Goal: Task Accomplishment & Management: Manage account settings

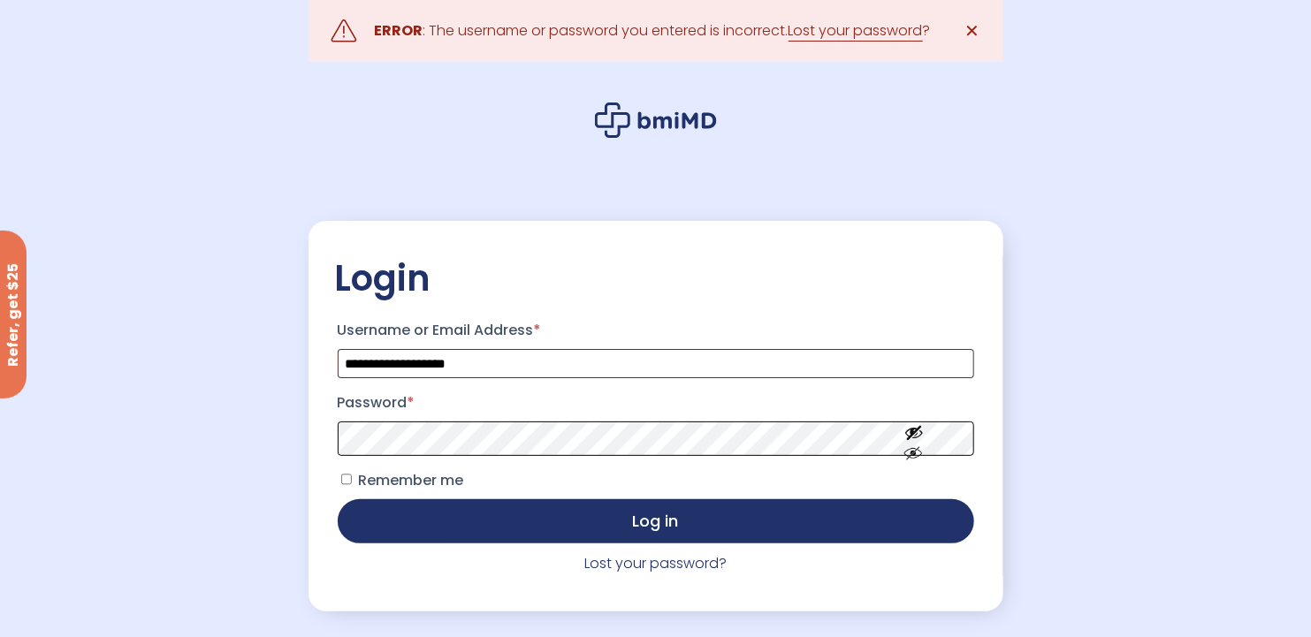
click at [338, 499] on button "Log in" at bounding box center [656, 521] width 636 height 44
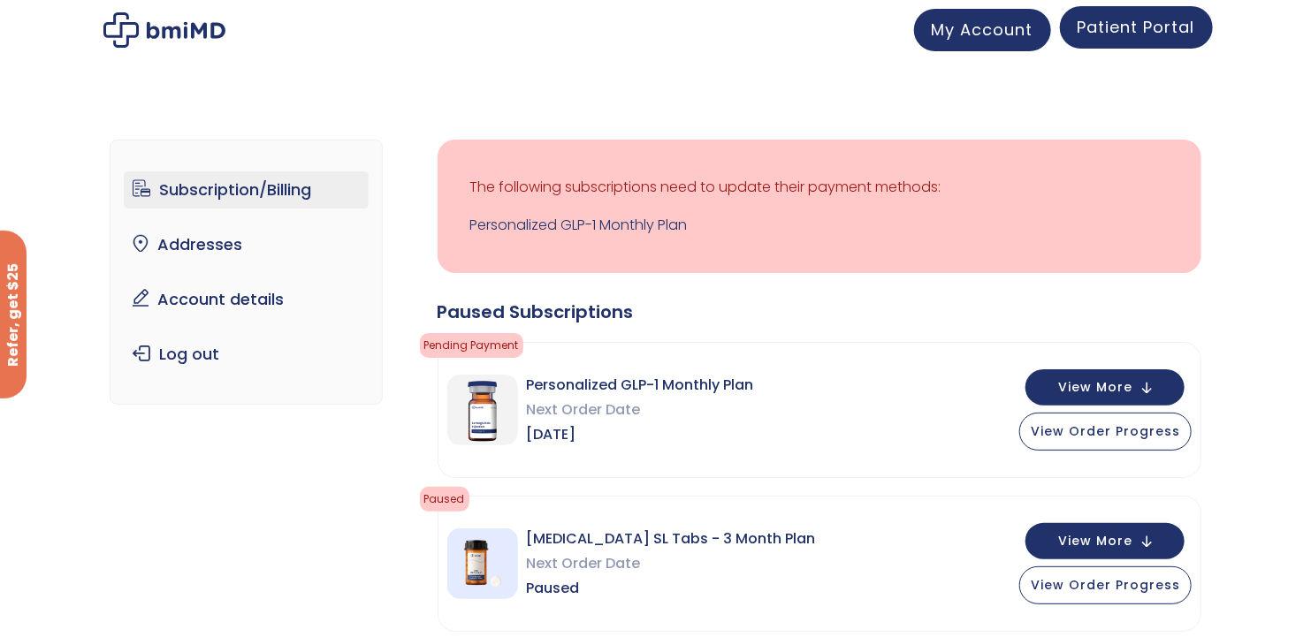
click at [1133, 31] on span "Patient Portal" at bounding box center [1136, 27] width 118 height 22
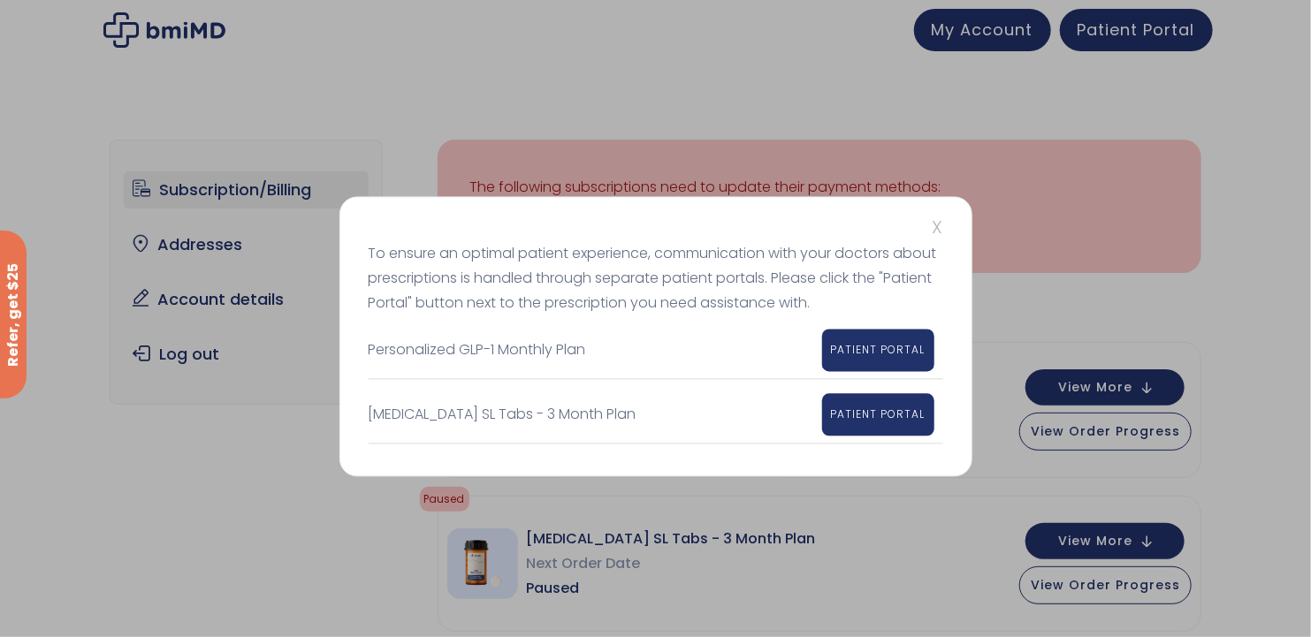
click at [222, 526] on div "X To ensure an optimal patient experience, communication with your doctors abou…" at bounding box center [655, 318] width 1311 height 637
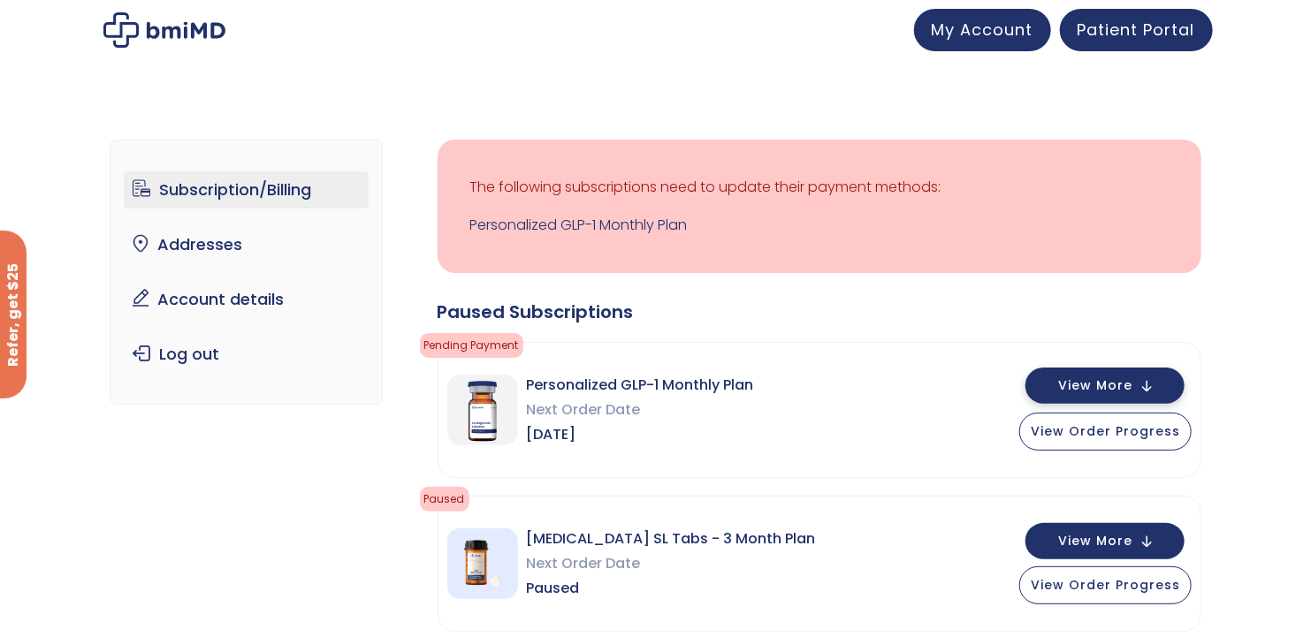
click at [1102, 384] on span "View More" at bounding box center [1095, 385] width 74 height 11
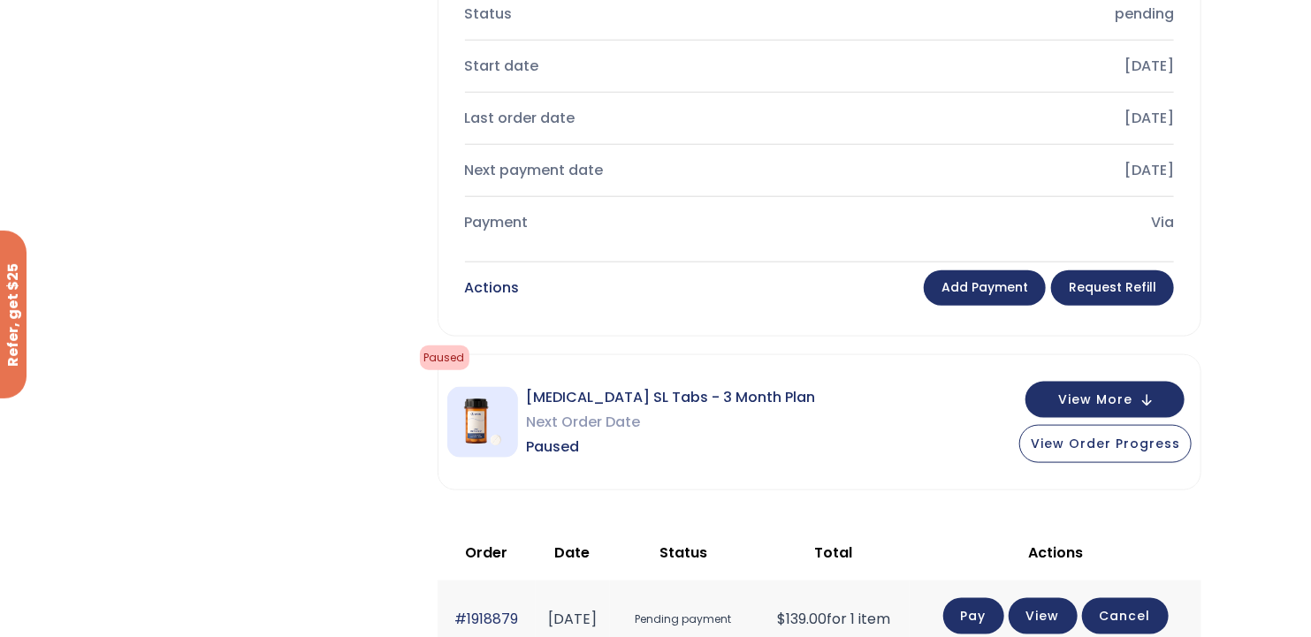
scroll to position [530, 0]
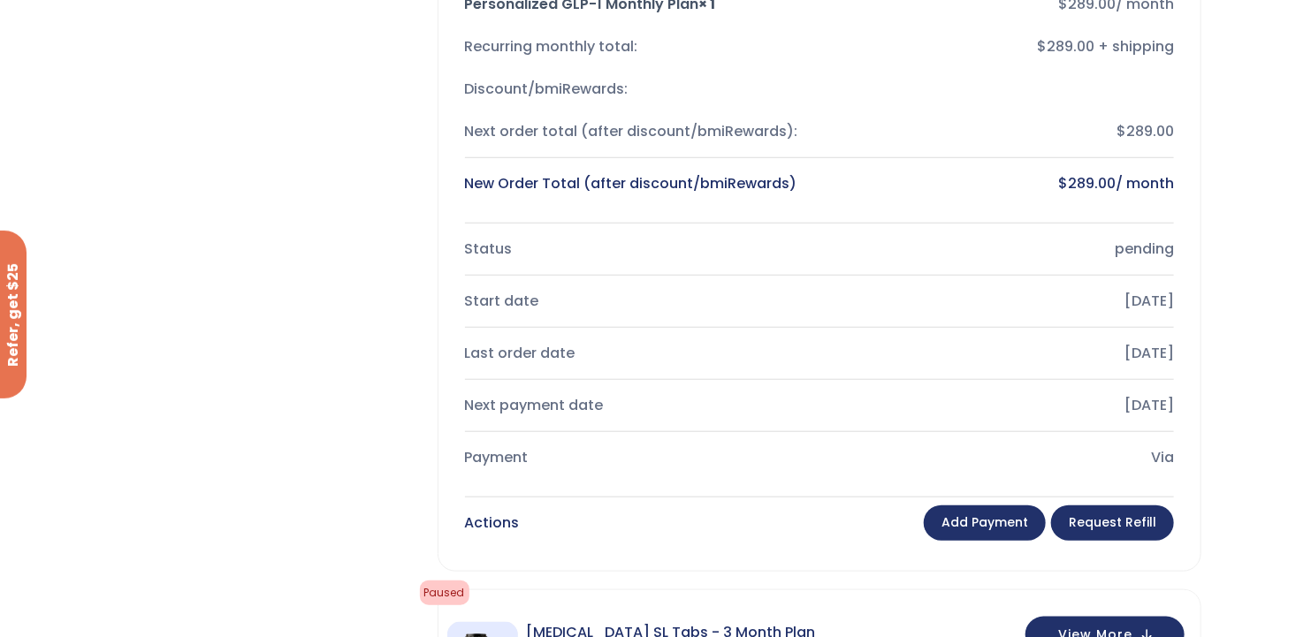
click at [993, 526] on link "Add payment" at bounding box center [985, 522] width 122 height 35
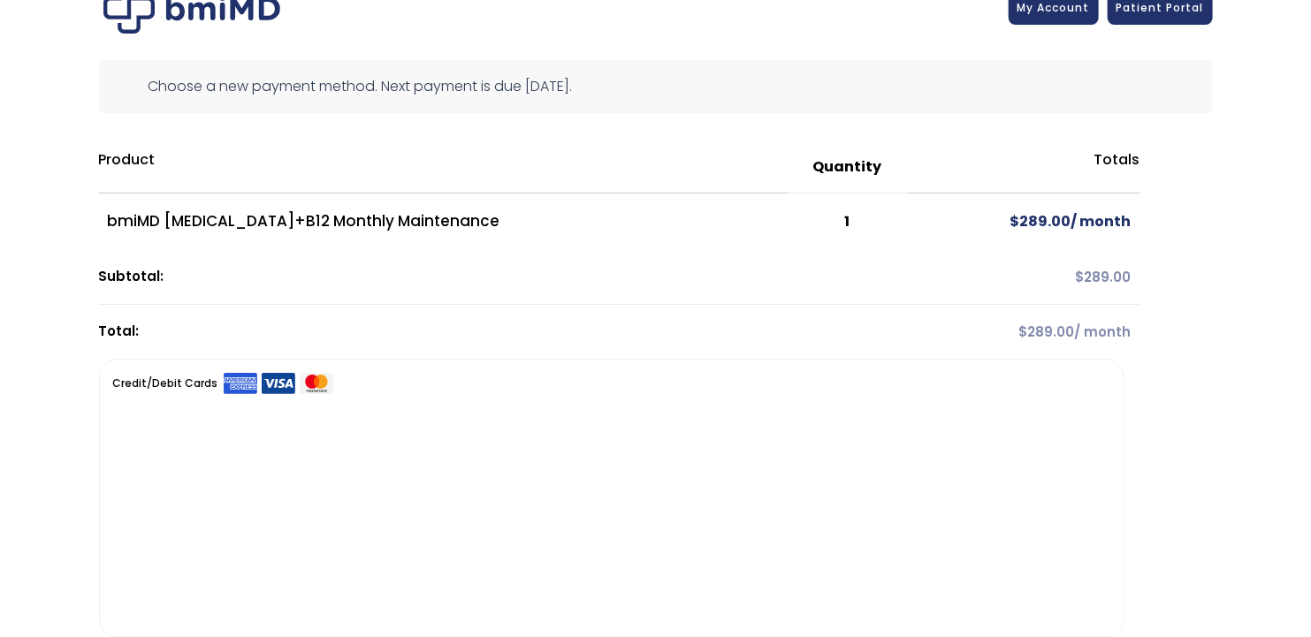
scroll to position [58, 0]
